Goal: Check status

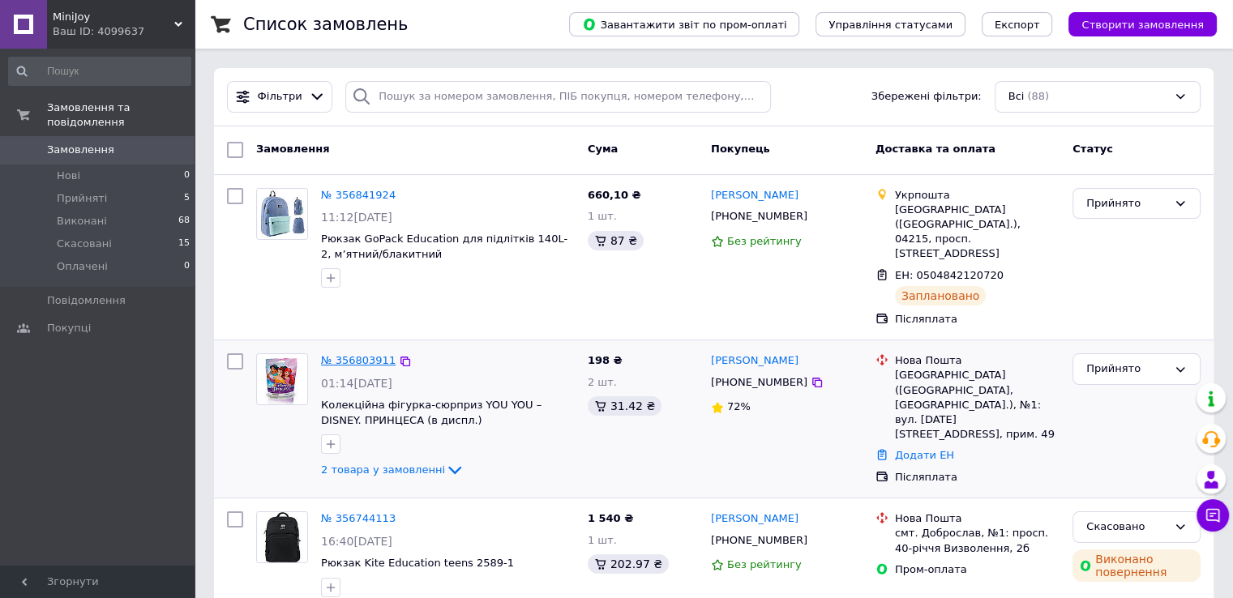
click at [360, 354] on link "№ 356803911" at bounding box center [358, 360] width 75 height 12
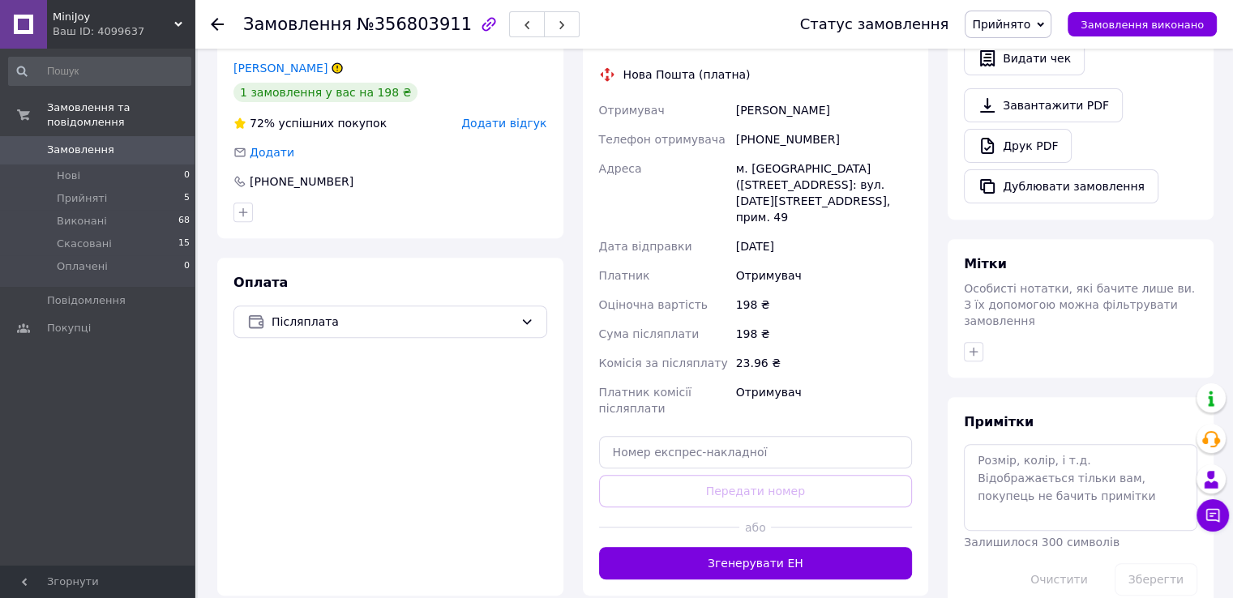
scroll to position [568, 0]
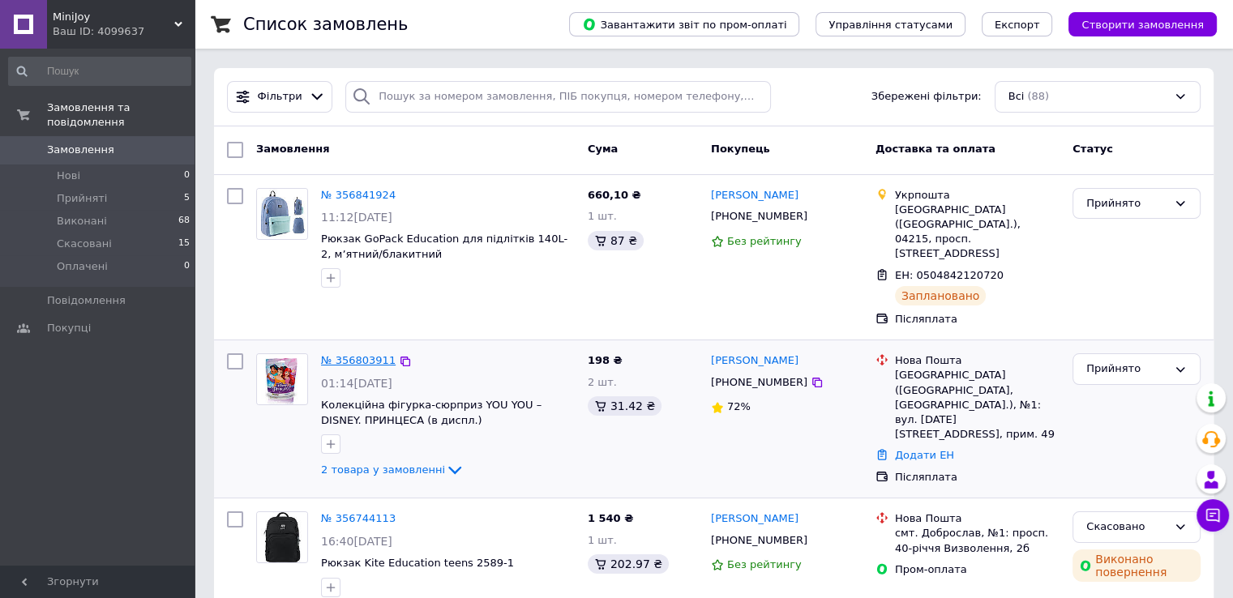
click at [350, 354] on link "№ 356803911" at bounding box center [358, 360] width 75 height 12
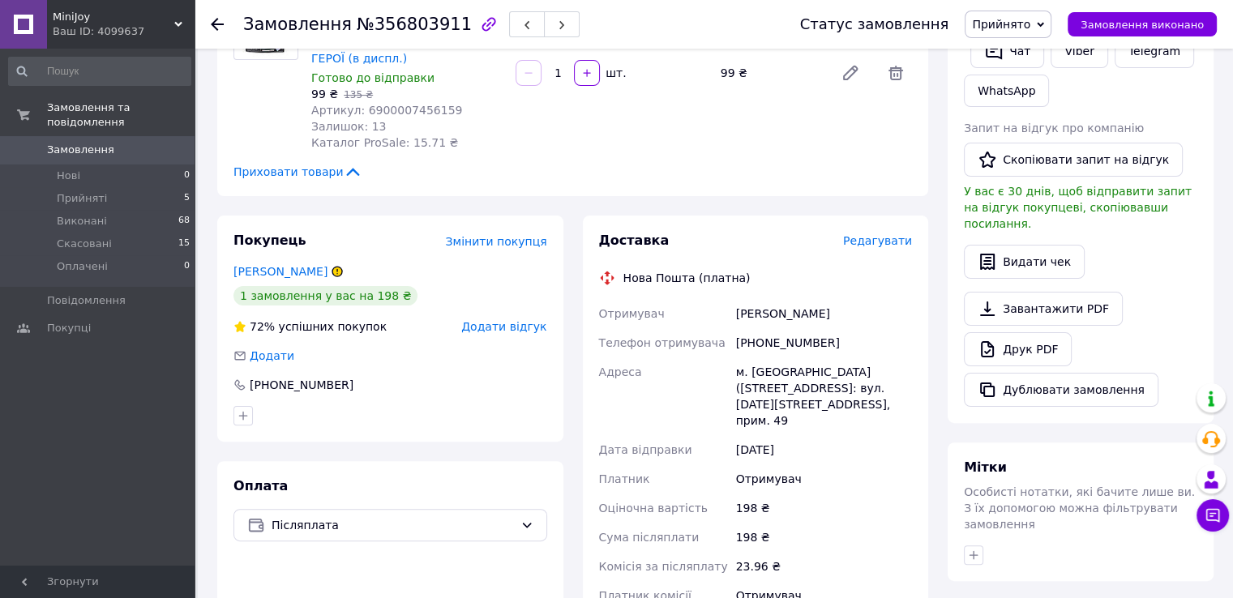
scroll to position [405, 0]
